Goal: Check status: Check status

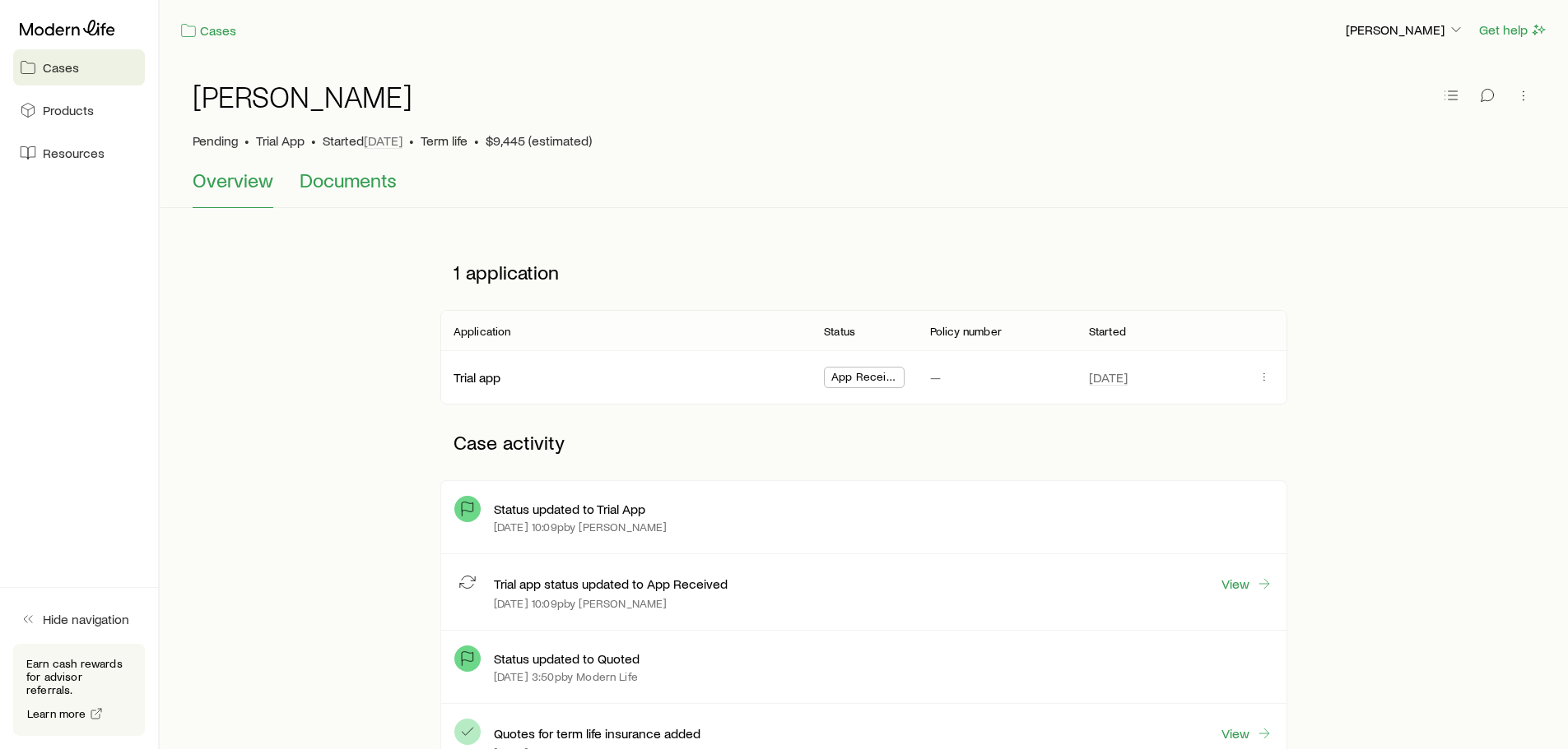
click at [325, 177] on span "Documents" at bounding box center [347, 180] width 97 height 23
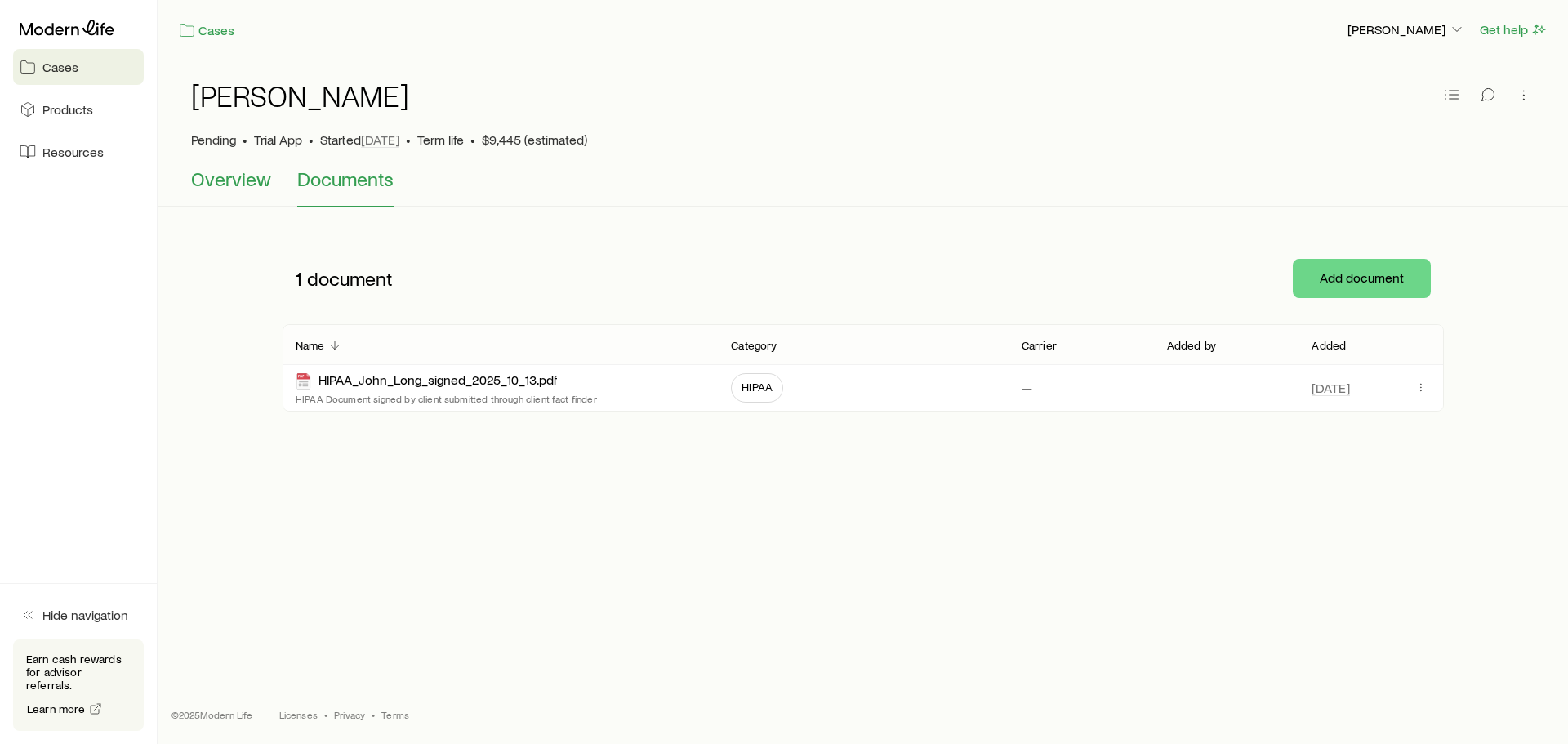
click at [229, 186] on span "Overview" at bounding box center [231, 179] width 80 height 23
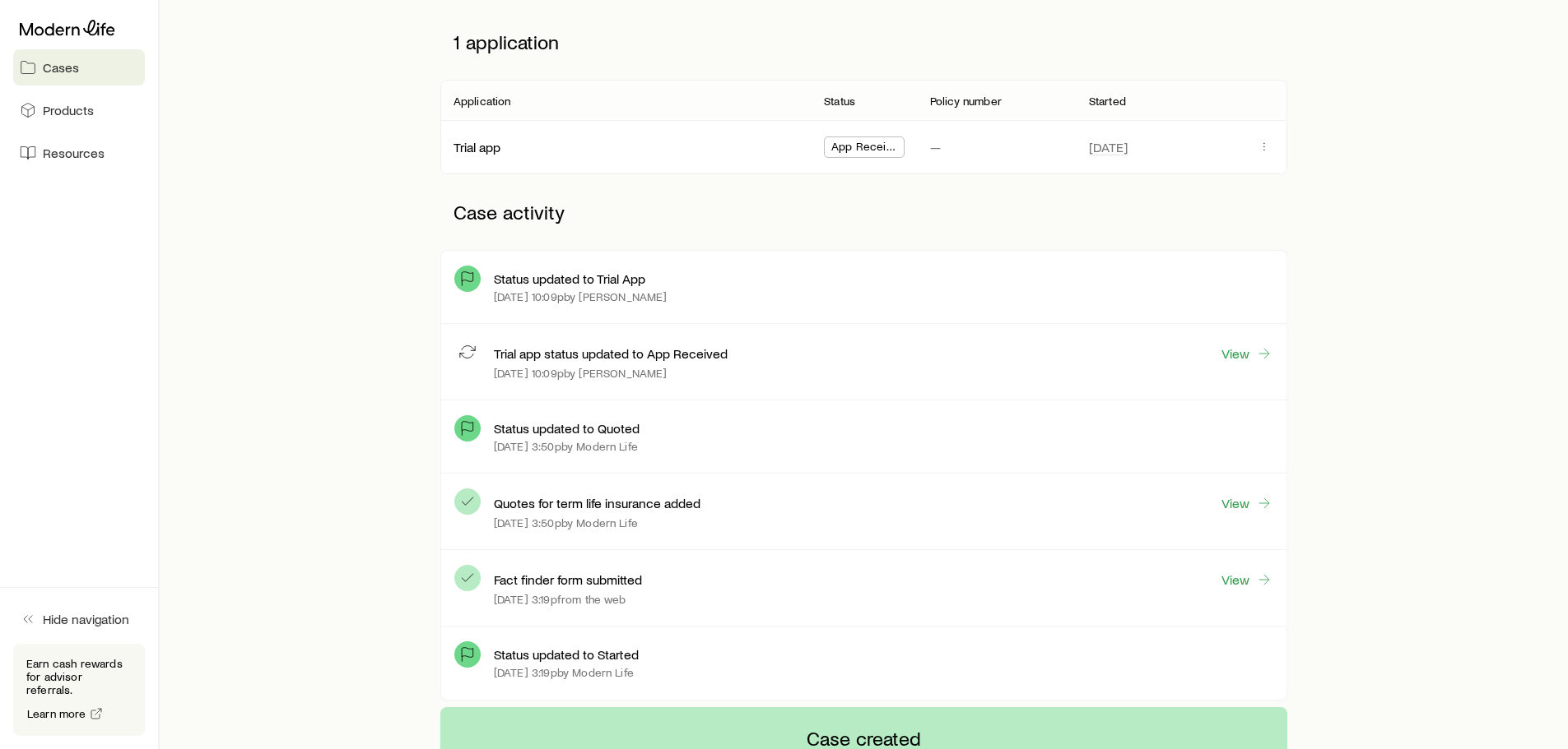
scroll to position [246, 0]
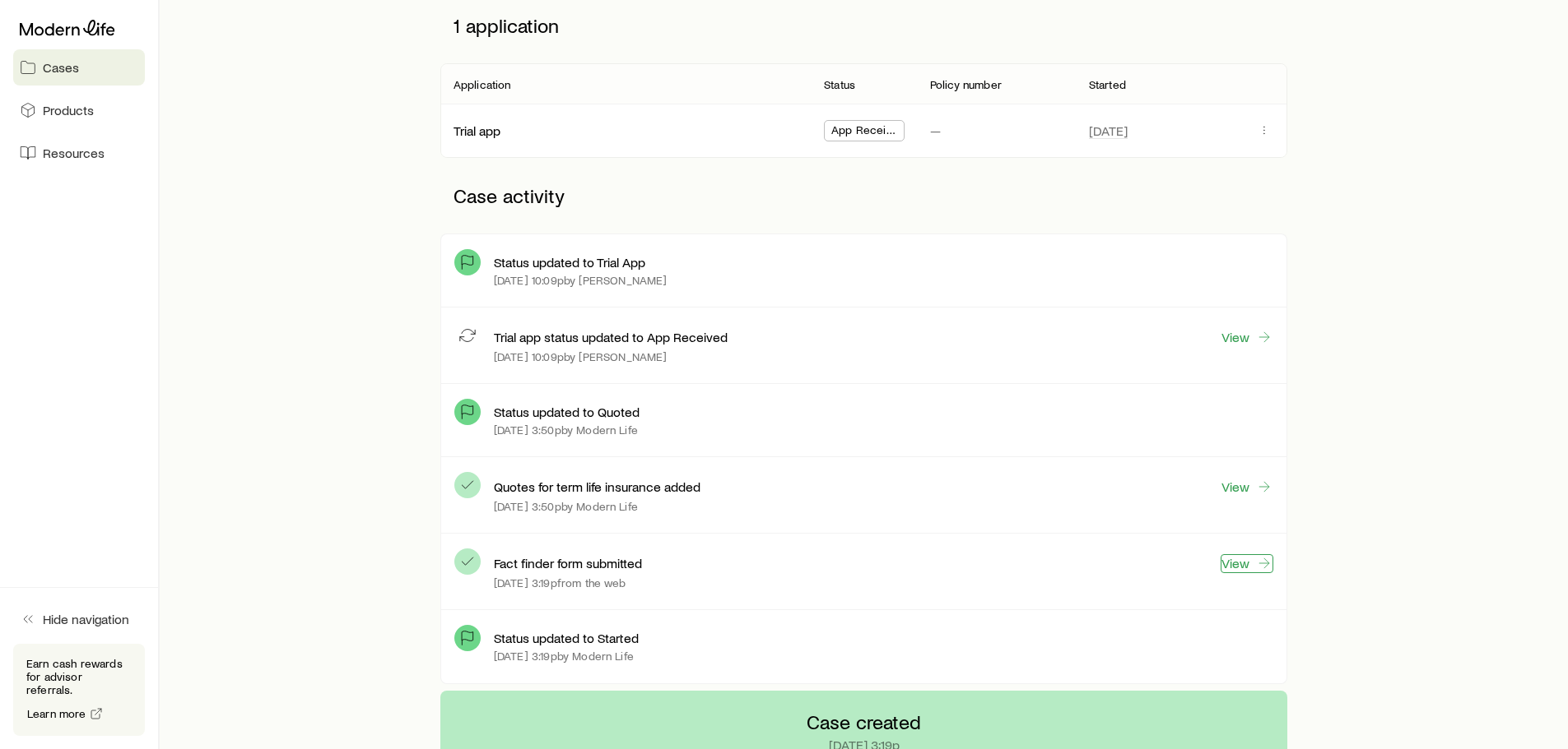
click at [1252, 562] on link "View" at bounding box center [1247, 563] width 53 height 19
